Goal: Find specific page/section: Find specific page/section

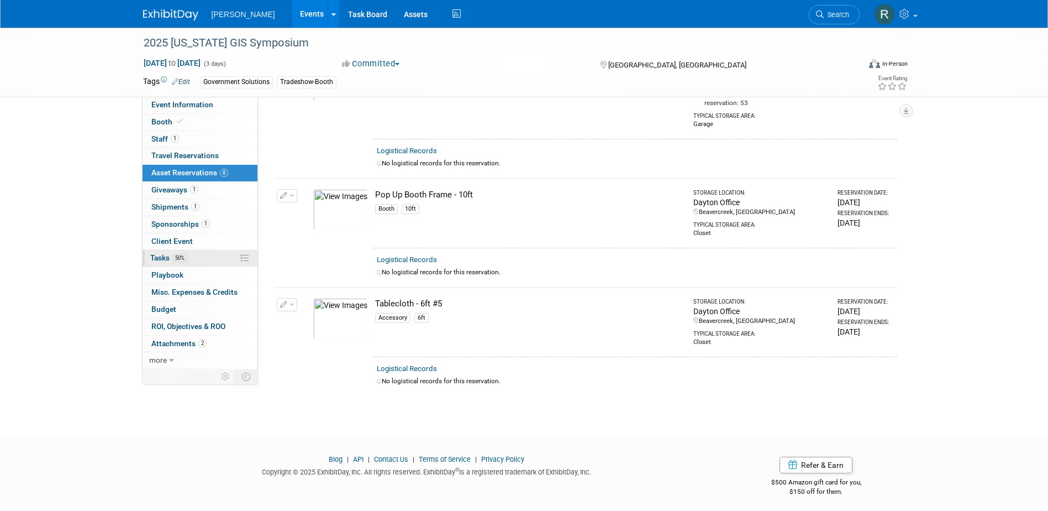
drag, startPoint x: 176, startPoint y: 259, endPoint x: 195, endPoint y: 262, distance: 19.1
click at [176, 259] on span "50%" at bounding box center [179, 258] width 15 height 8
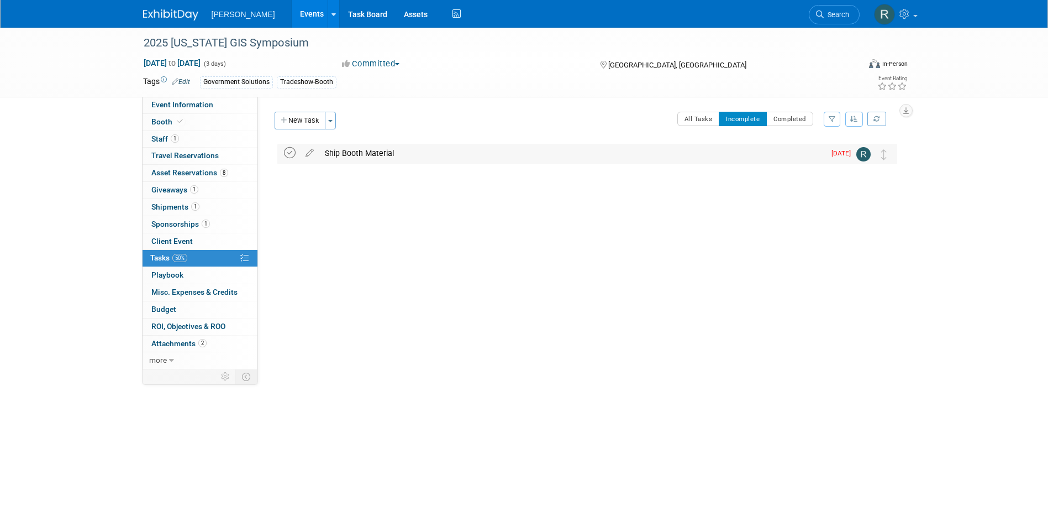
click at [292, 151] on icon at bounding box center [290, 153] width 12 height 12
click at [842, 22] on link "Search" at bounding box center [834, 14] width 51 height 19
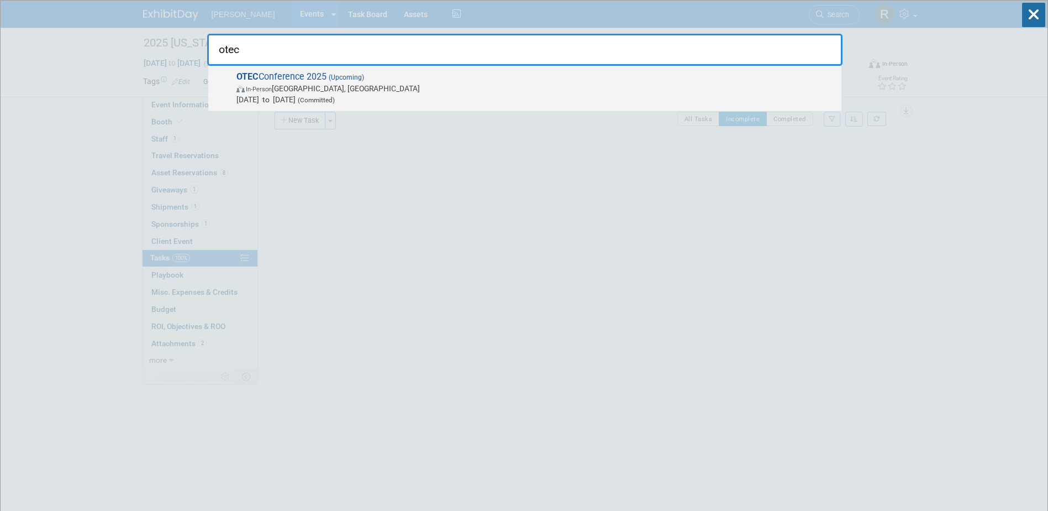
type input "otec"
click at [371, 91] on span "In-Person Columbus, OH" at bounding box center [537, 88] width 600 height 11
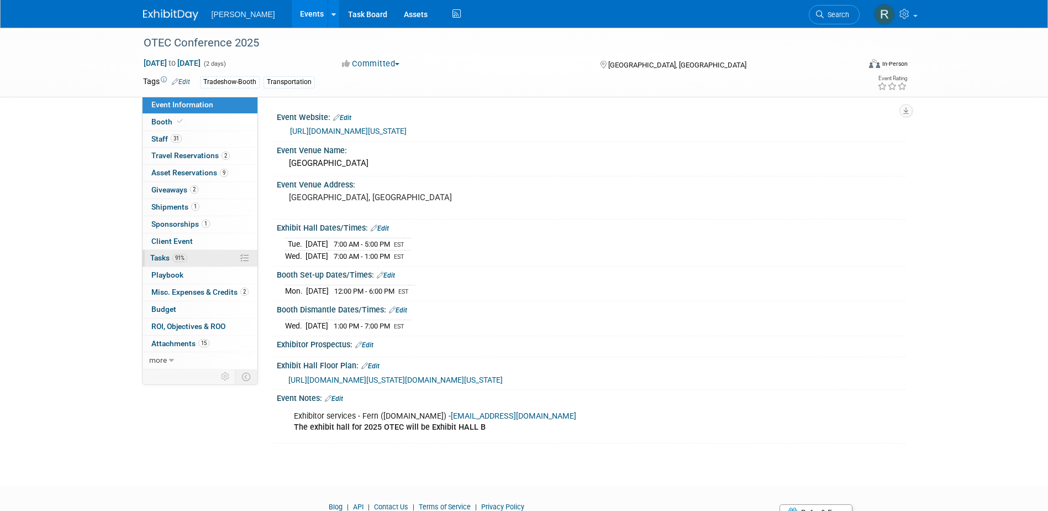
click at [175, 254] on span "91%" at bounding box center [179, 258] width 15 height 8
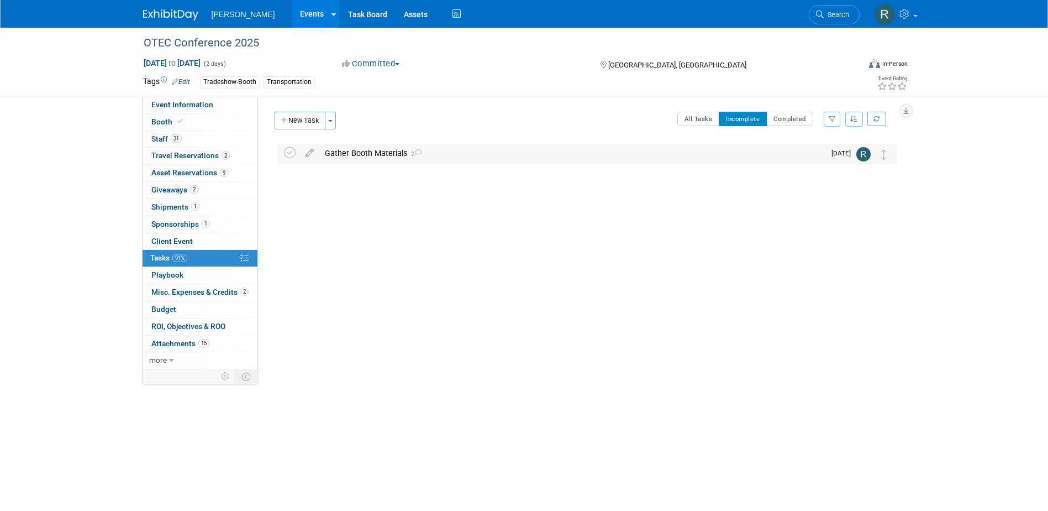
click at [330, 153] on div "Gather Booth Materials 2" at bounding box center [572, 153] width 506 height 19
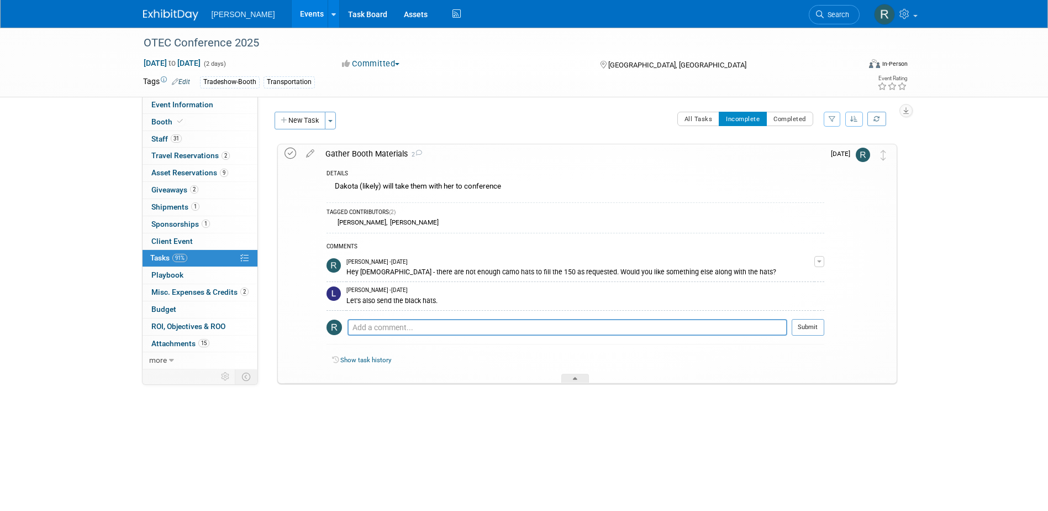
click at [290, 151] on icon at bounding box center [291, 154] width 12 height 12
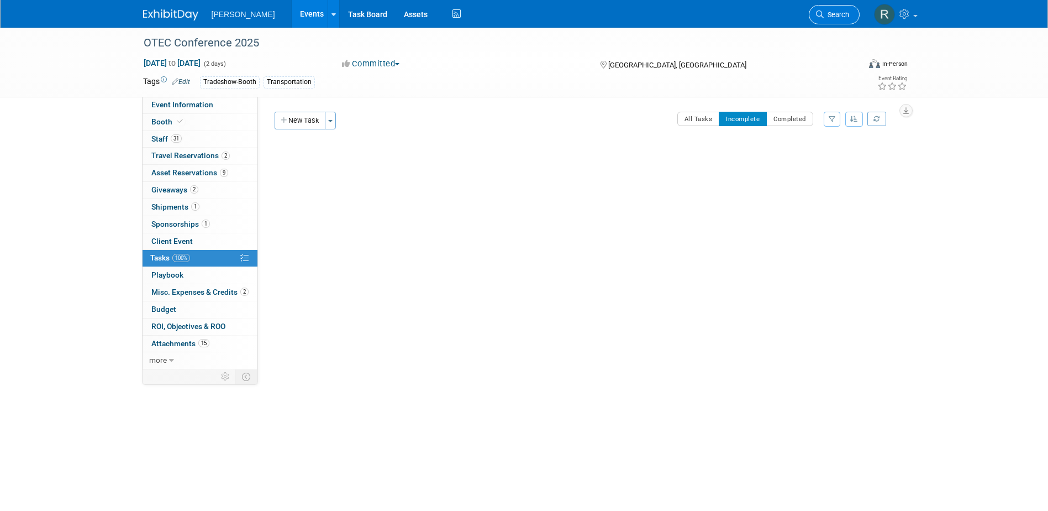
click at [839, 12] on span "Search" at bounding box center [836, 14] width 25 height 8
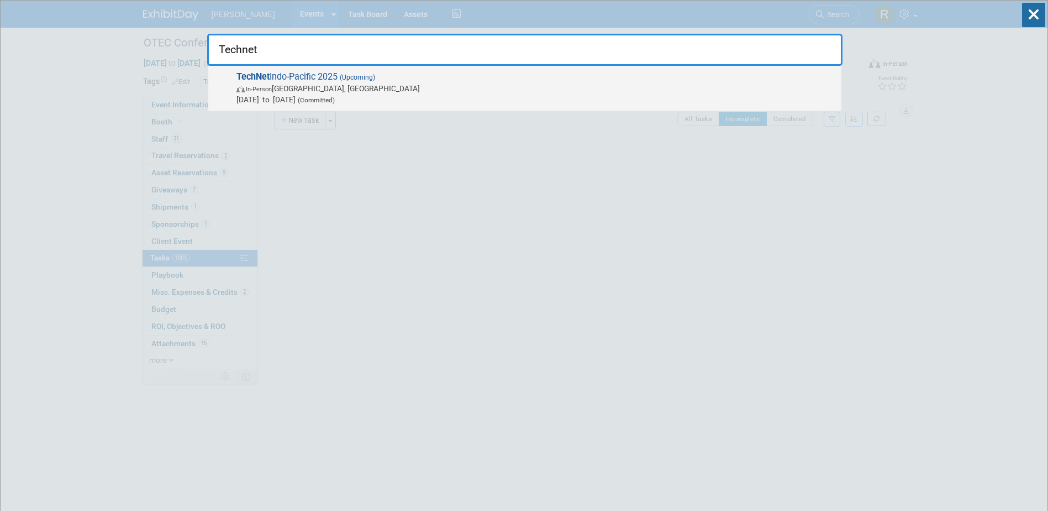
type input "Technet"
click at [352, 86] on span "In-Person Honolulu, HI" at bounding box center [537, 88] width 600 height 11
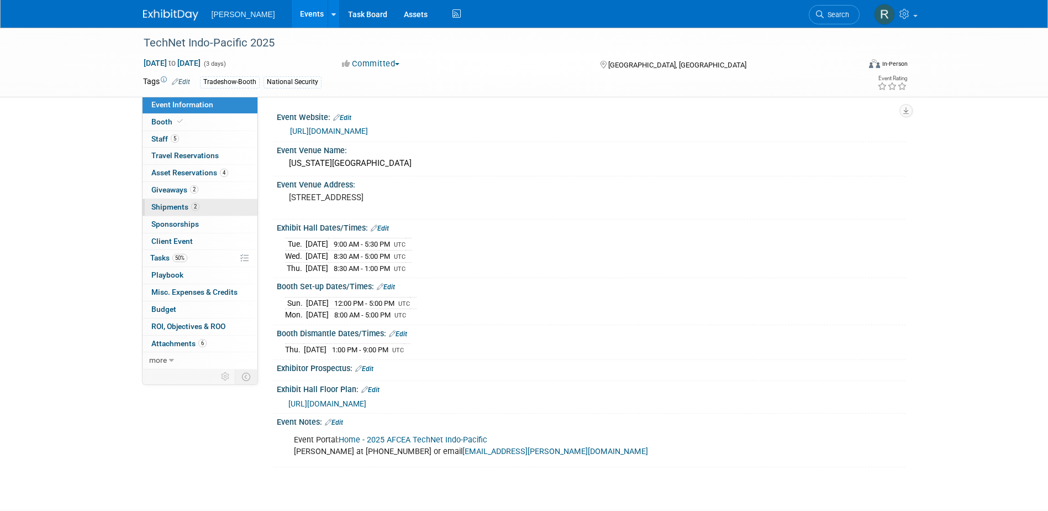
click at [172, 206] on span "Shipments 2" at bounding box center [175, 206] width 48 height 9
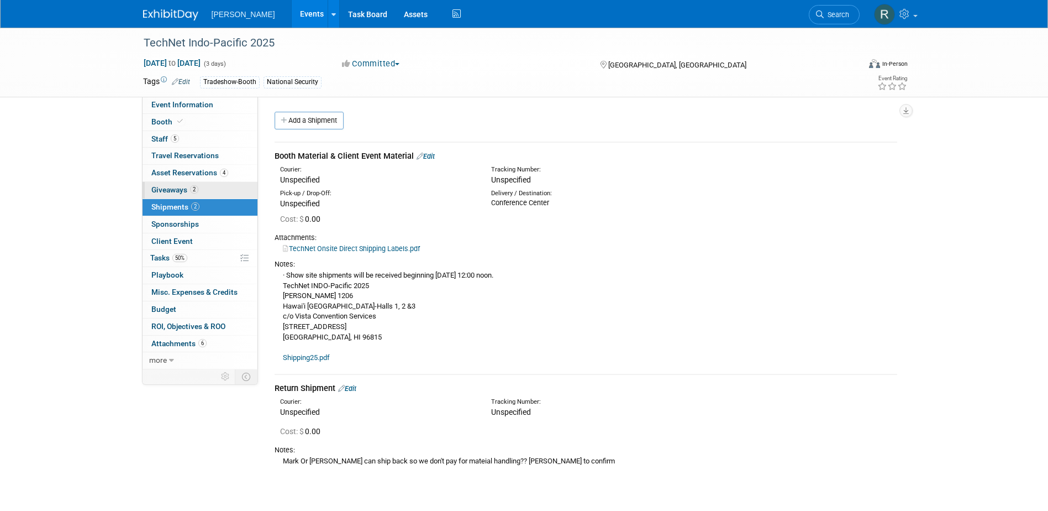
click at [172, 187] on span "Giveaways 2" at bounding box center [174, 189] width 47 height 9
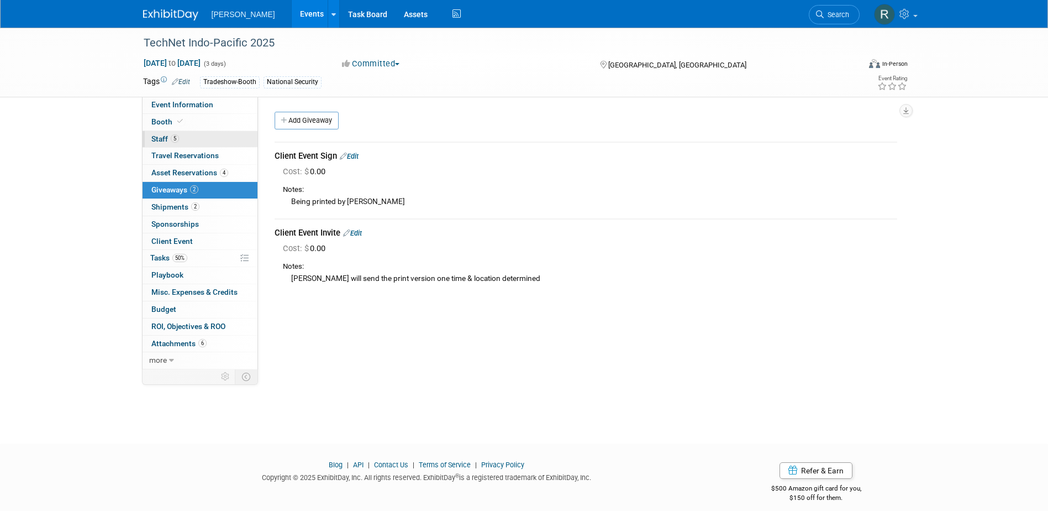
click at [199, 144] on link "5 Staff 5" at bounding box center [200, 139] width 115 height 17
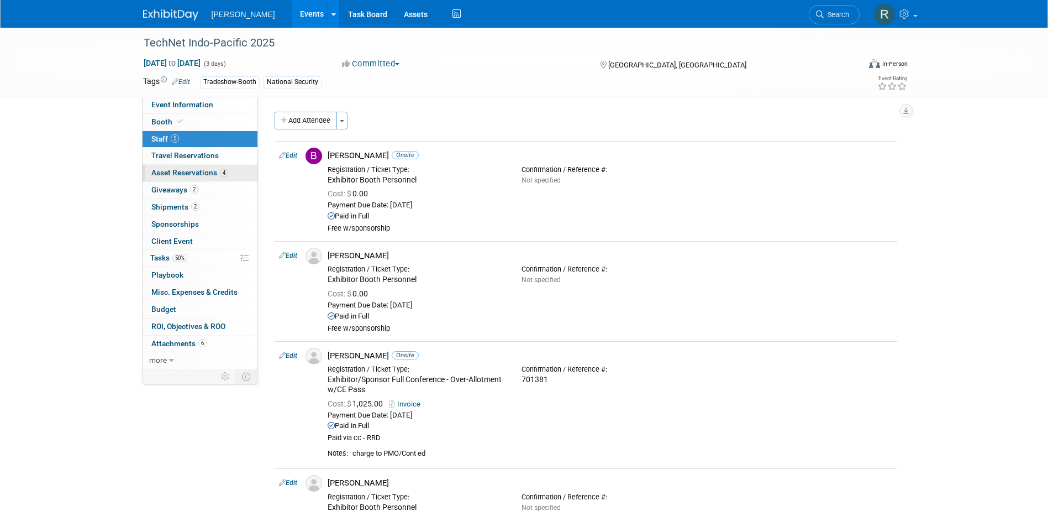
click at [201, 171] on span "Asset Reservations 4" at bounding box center [189, 172] width 77 height 9
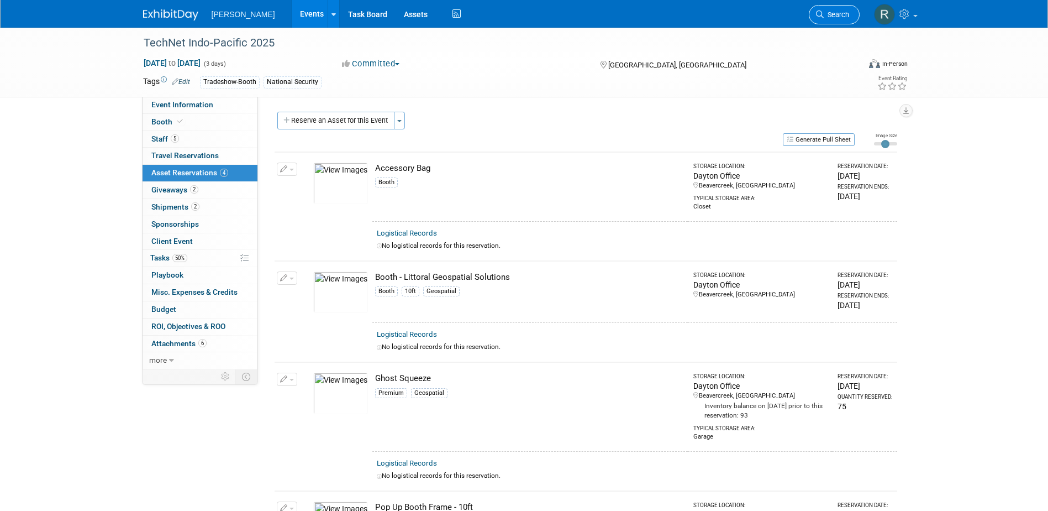
click at [819, 12] on icon at bounding box center [820, 14] width 8 height 8
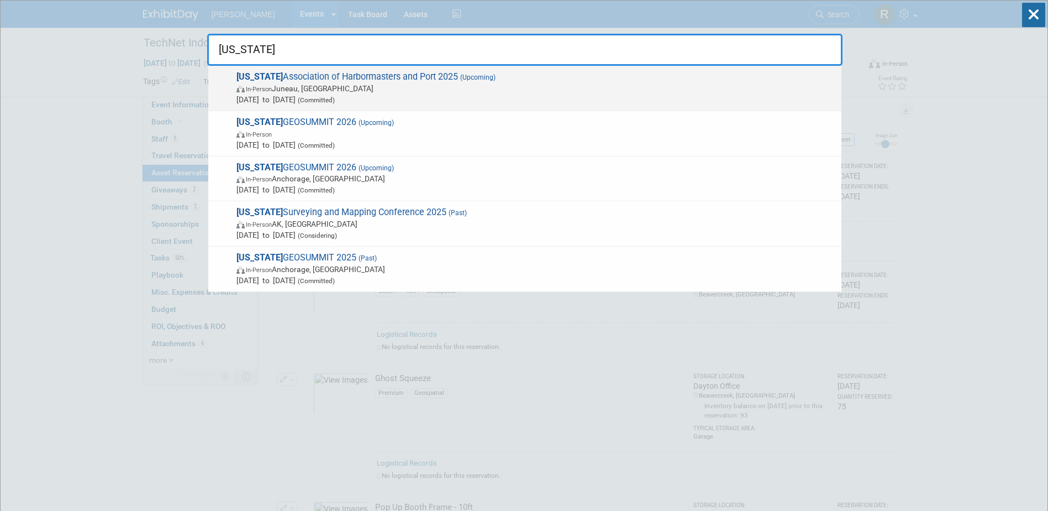
type input "alaska"
click at [519, 85] on span "In-Person Juneau, AK" at bounding box center [537, 88] width 600 height 11
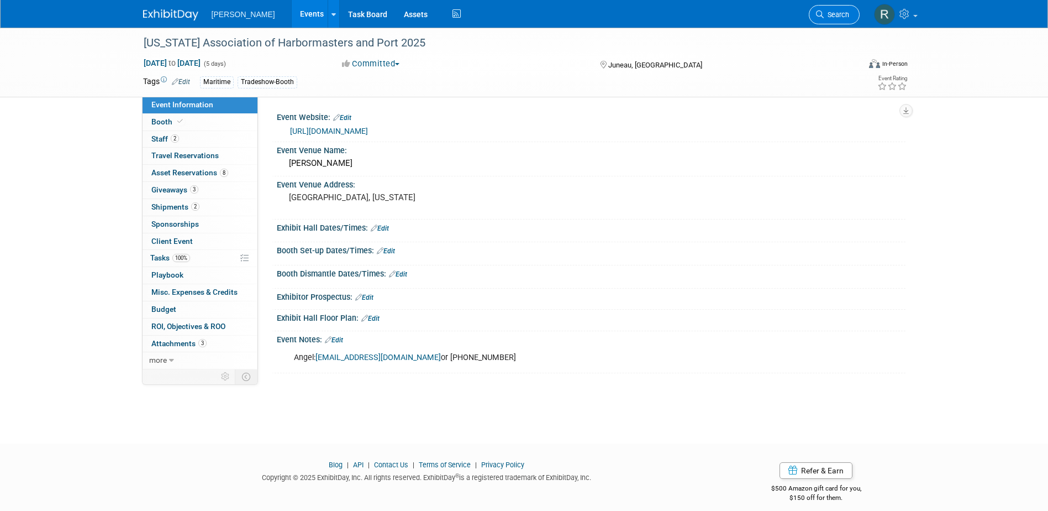
click at [821, 15] on icon at bounding box center [820, 14] width 8 height 8
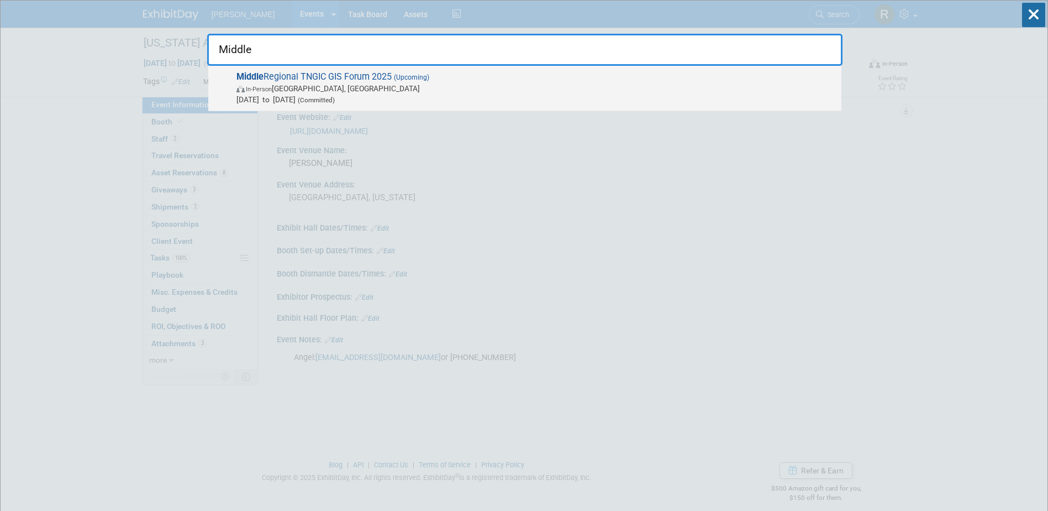
type input "Middle"
click at [377, 90] on span "In-Person Murfreesboro, TN" at bounding box center [537, 88] width 600 height 11
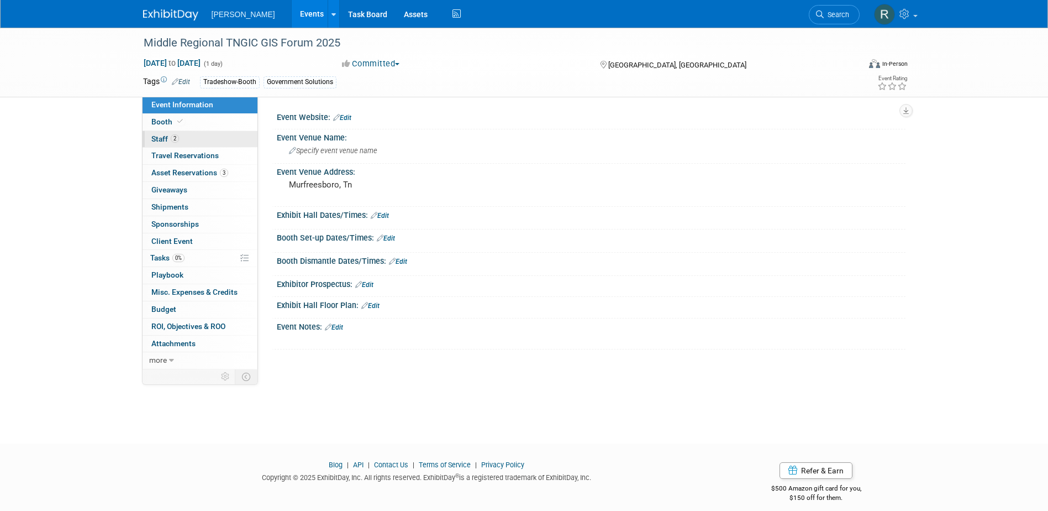
click at [194, 136] on link "2 Staff 2" at bounding box center [200, 139] width 115 height 17
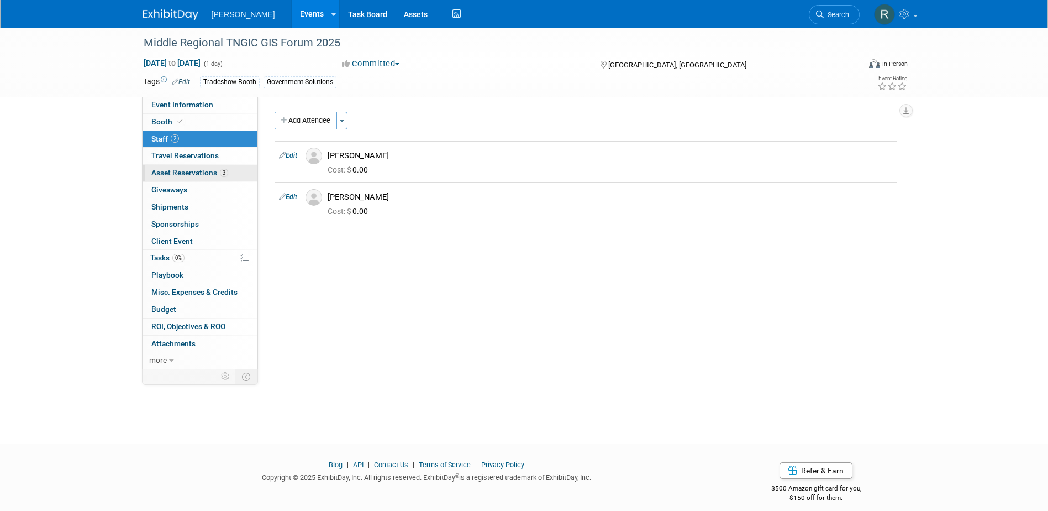
click at [200, 172] on span "Asset Reservations 3" at bounding box center [189, 172] width 77 height 9
